Goal: Task Accomplishment & Management: Complete application form

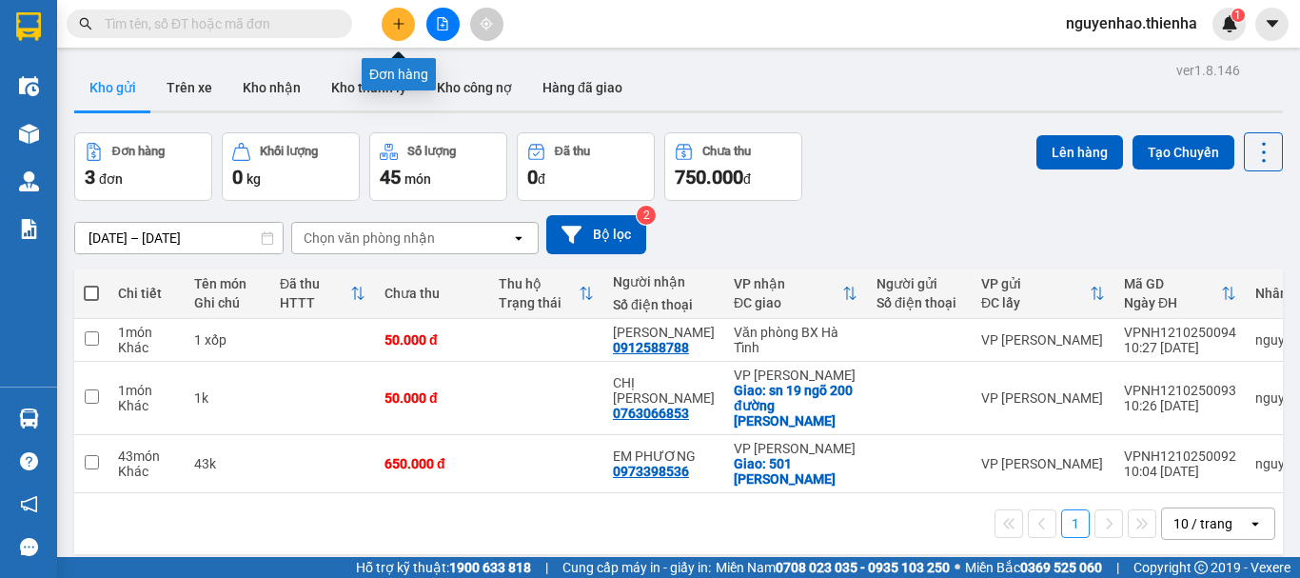
click at [405, 28] on button at bounding box center [398, 24] width 33 height 33
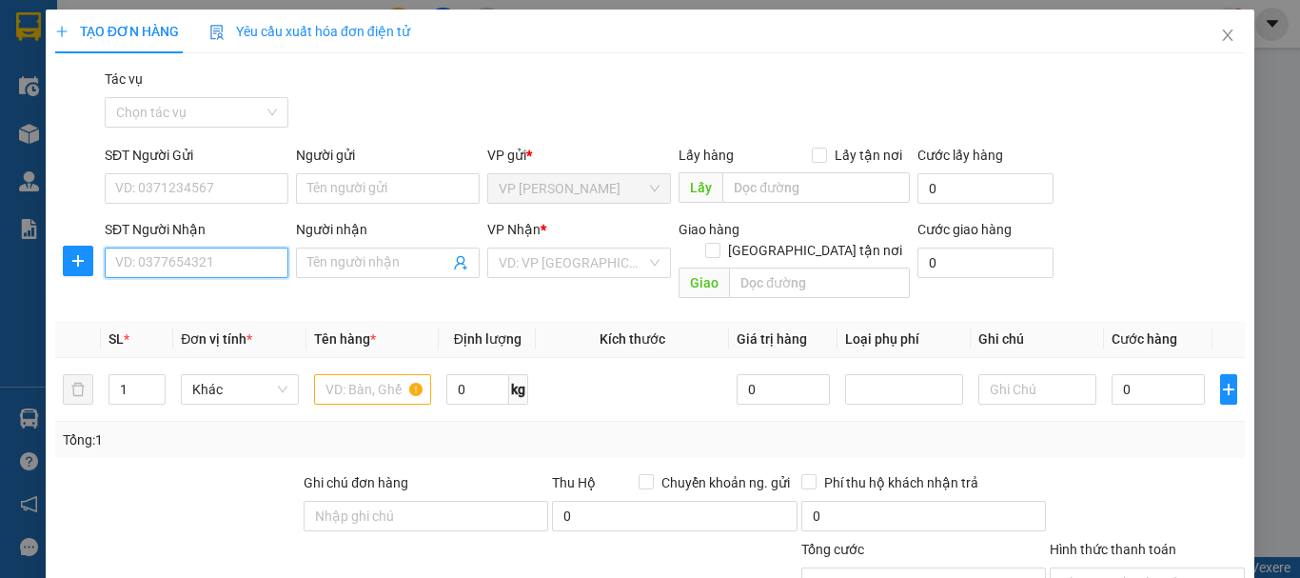
click at [178, 273] on input "SĐT Người Nhận" at bounding box center [197, 262] width 184 height 30
click at [178, 326] on div "0977753333 - C CẢNH" at bounding box center [194, 331] width 159 height 21
type input "0977753333"
type input "C CẢNH"
checkbox input "true"
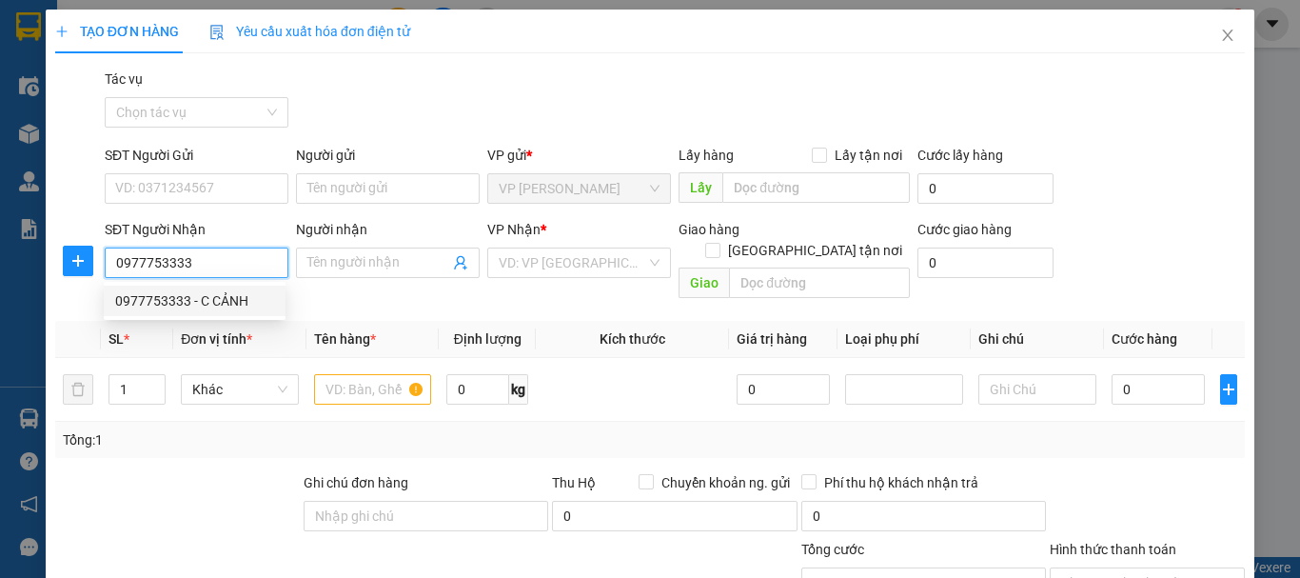
type input "52 [PERSON_NAME]"
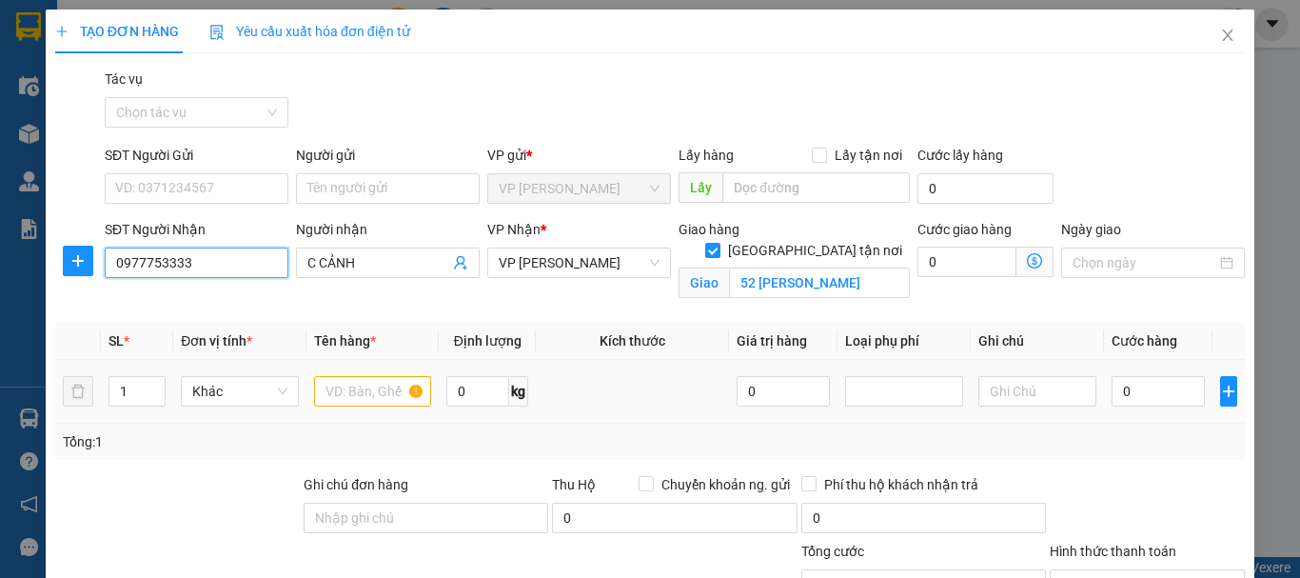
type input "0977753333"
click at [372, 401] on input "text" at bounding box center [373, 391] width 118 height 30
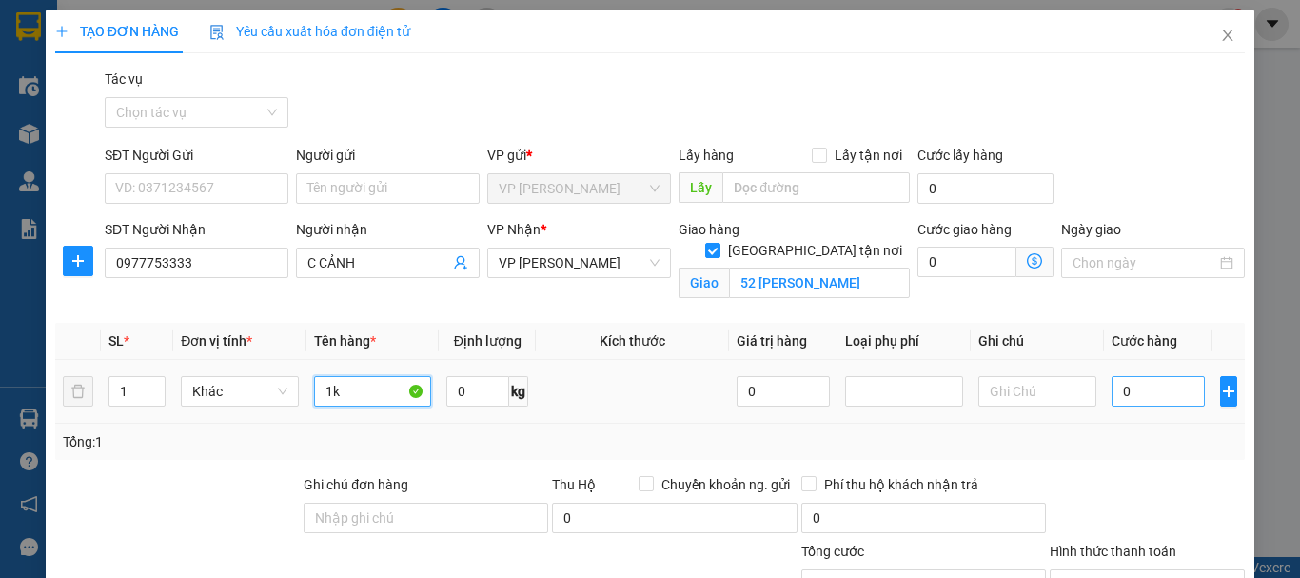
type input "1k"
click at [1112, 393] on input "0" at bounding box center [1158, 391] width 93 height 30
type input "4"
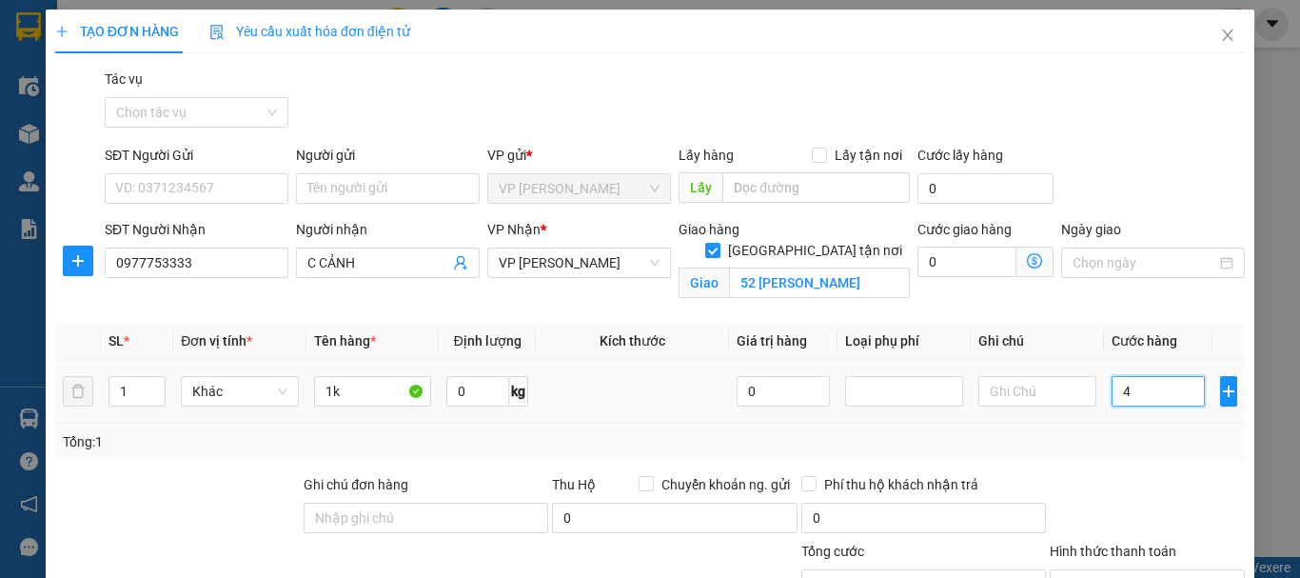
type input "40"
type input "400"
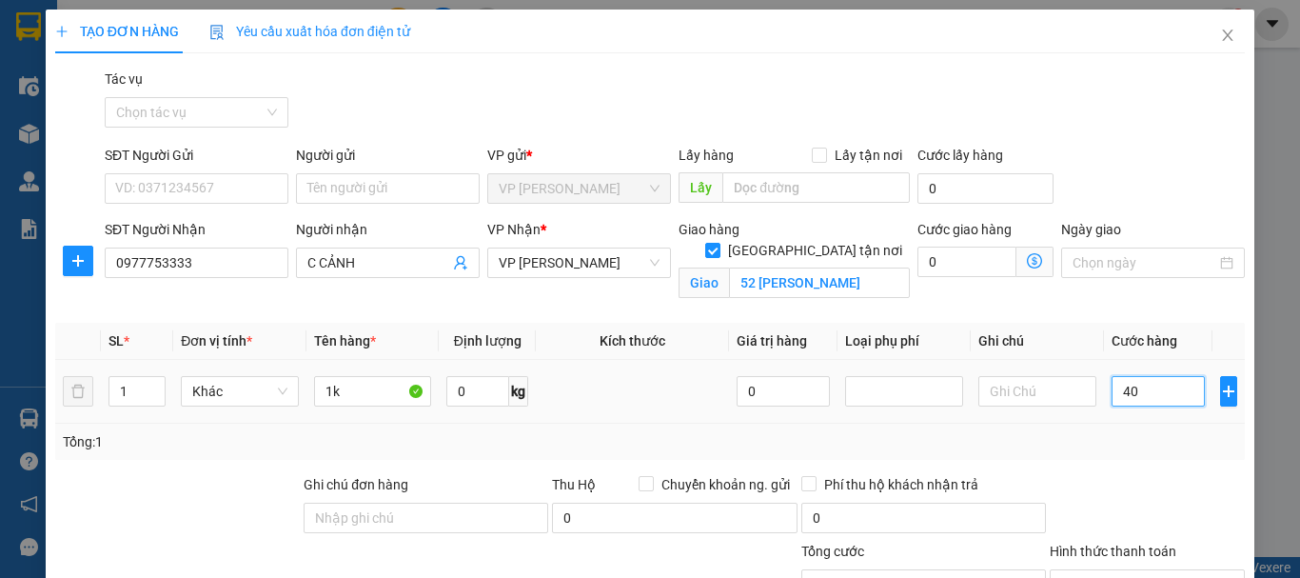
type input "400"
type input "4.000"
type input "40.000"
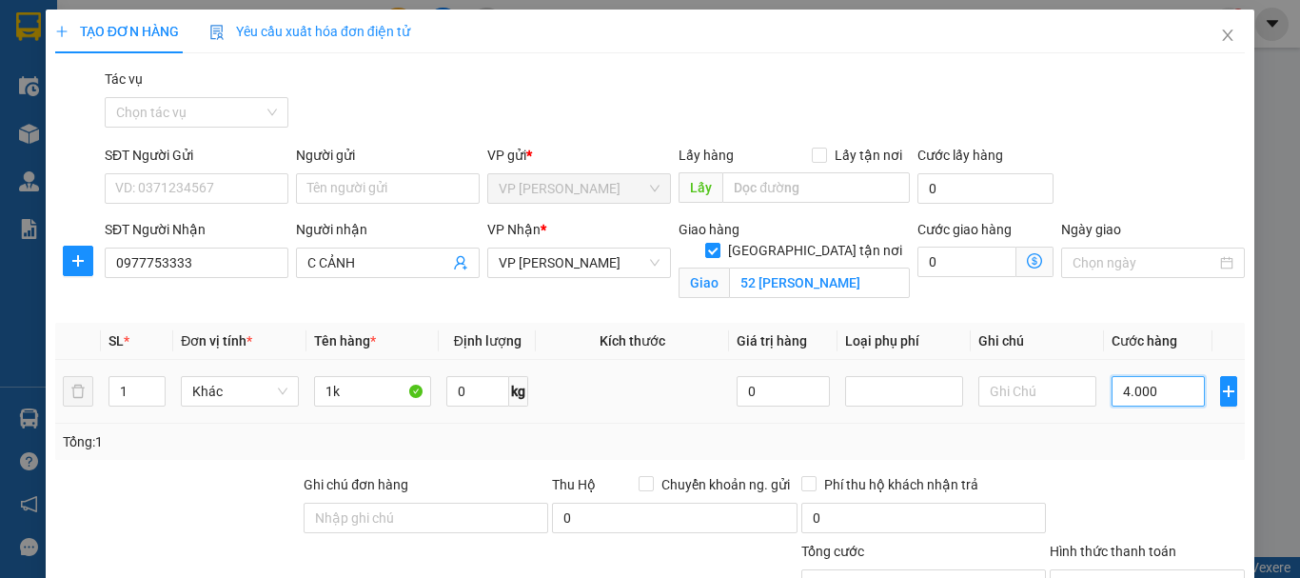
type input "40.000"
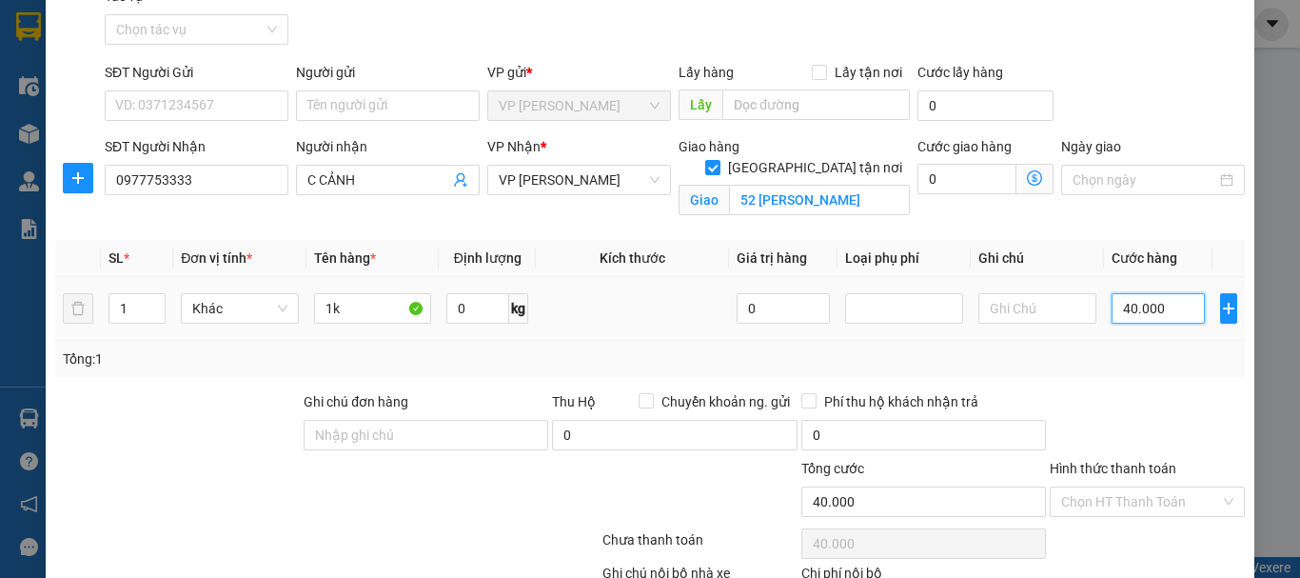
scroll to position [190, 0]
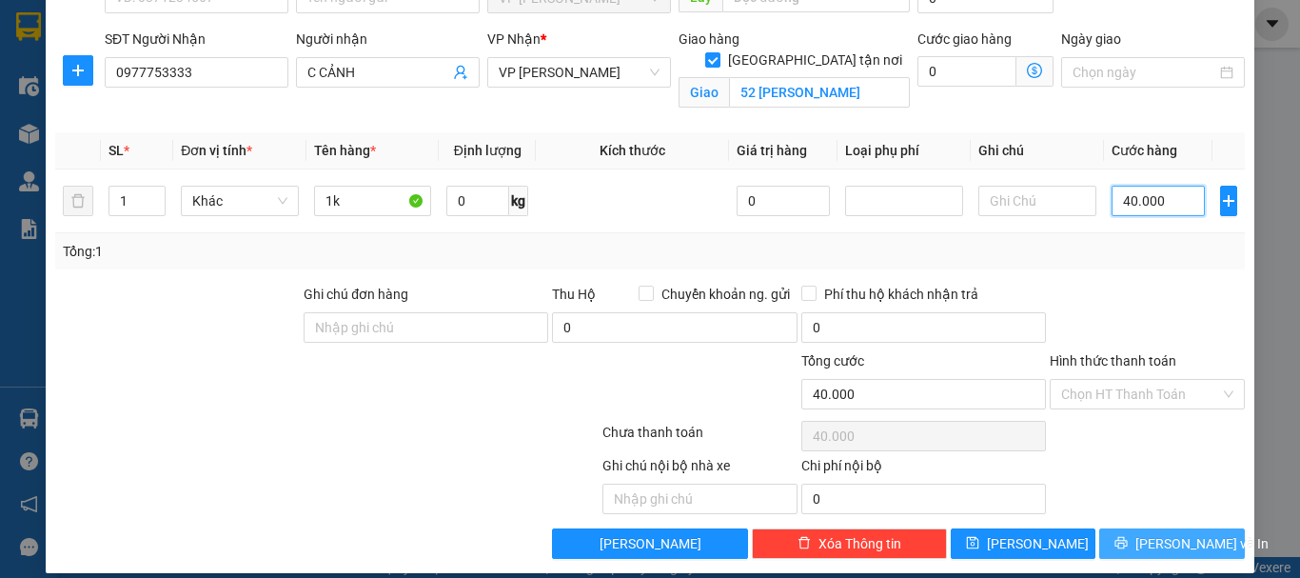
type input "40.000"
click at [1157, 538] on span "[PERSON_NAME] và In" at bounding box center [1201, 543] width 133 height 21
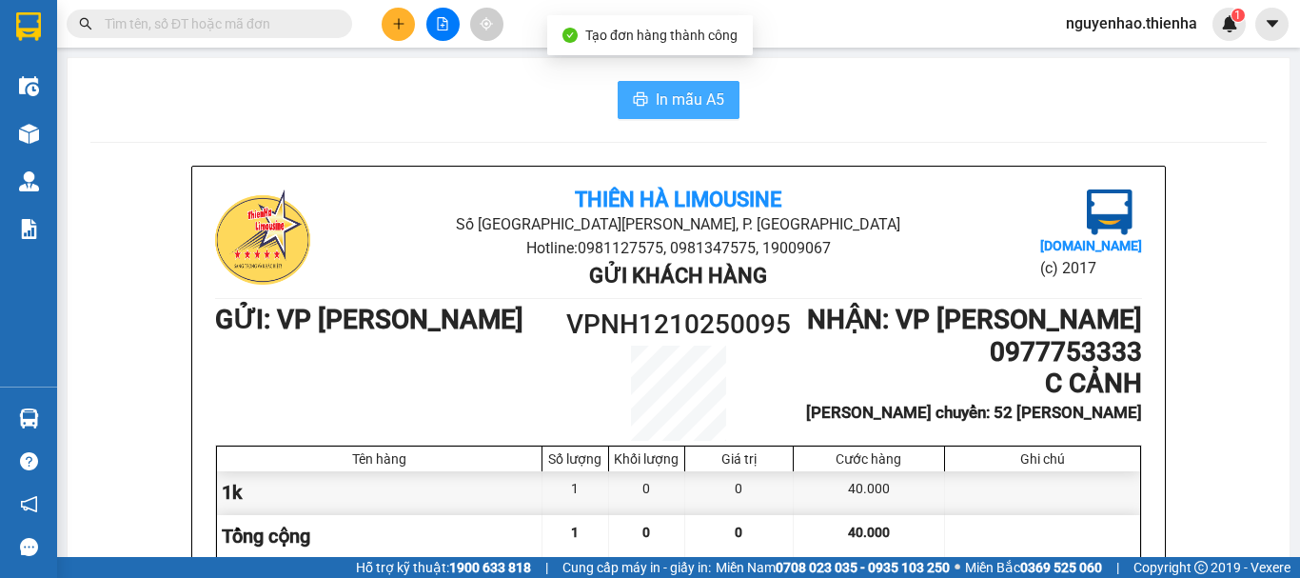
click at [694, 86] on button "In mẫu A5" at bounding box center [679, 100] width 122 height 38
